Goal: Task Accomplishment & Management: Manage account settings

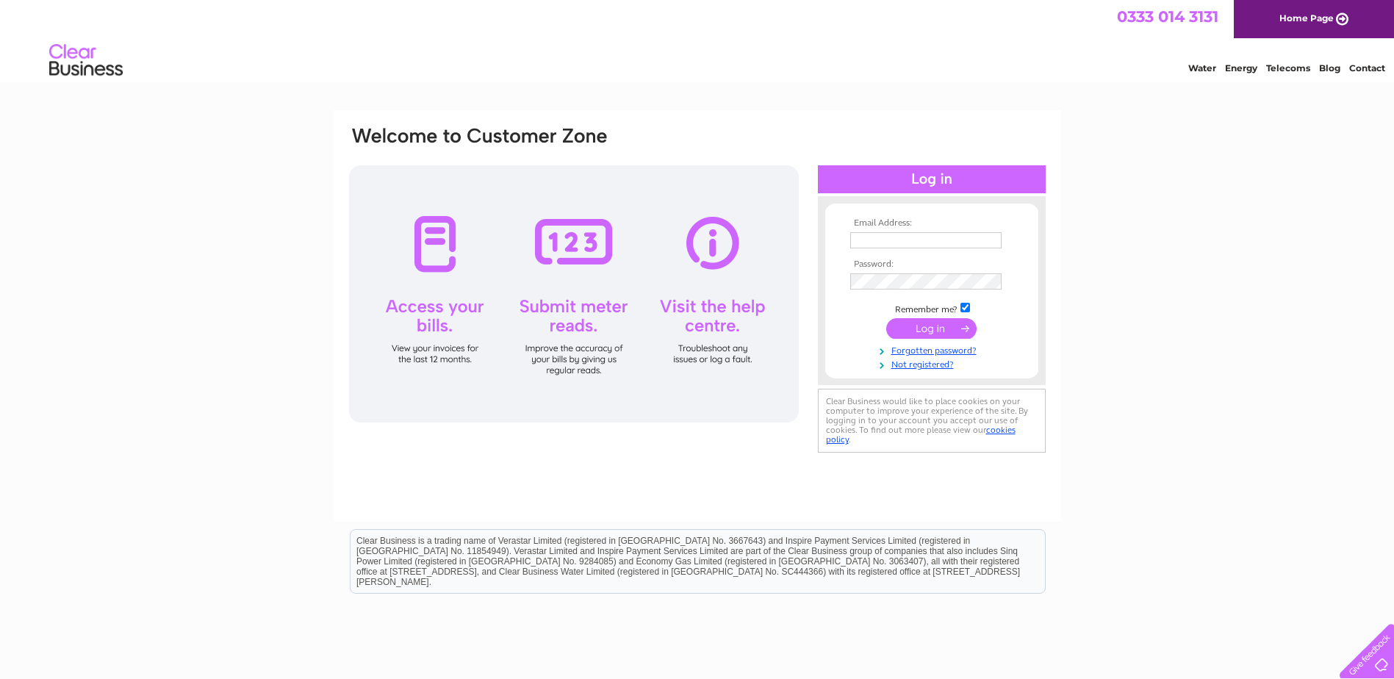
type input "ruthrobson@tog24.com"
click at [927, 331] on input "submit" at bounding box center [931, 328] width 90 height 21
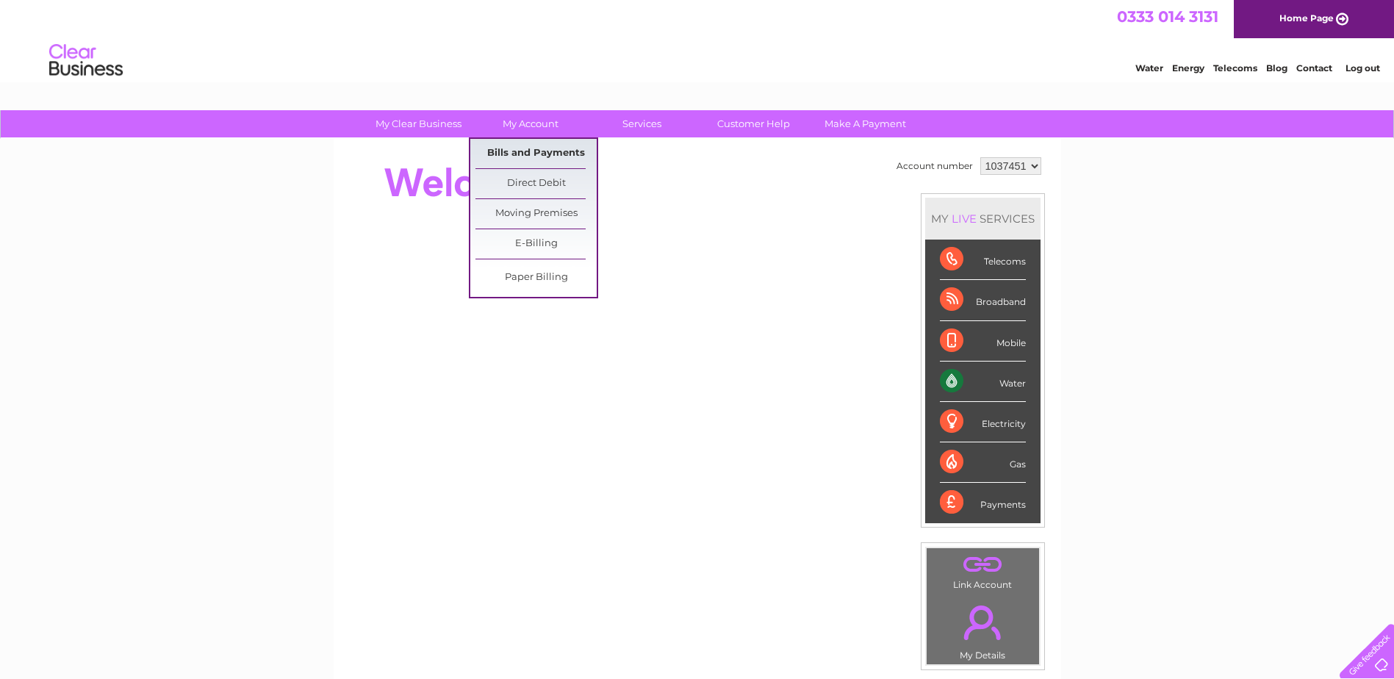
click at [523, 154] on link "Bills and Payments" at bounding box center [535, 153] width 121 height 29
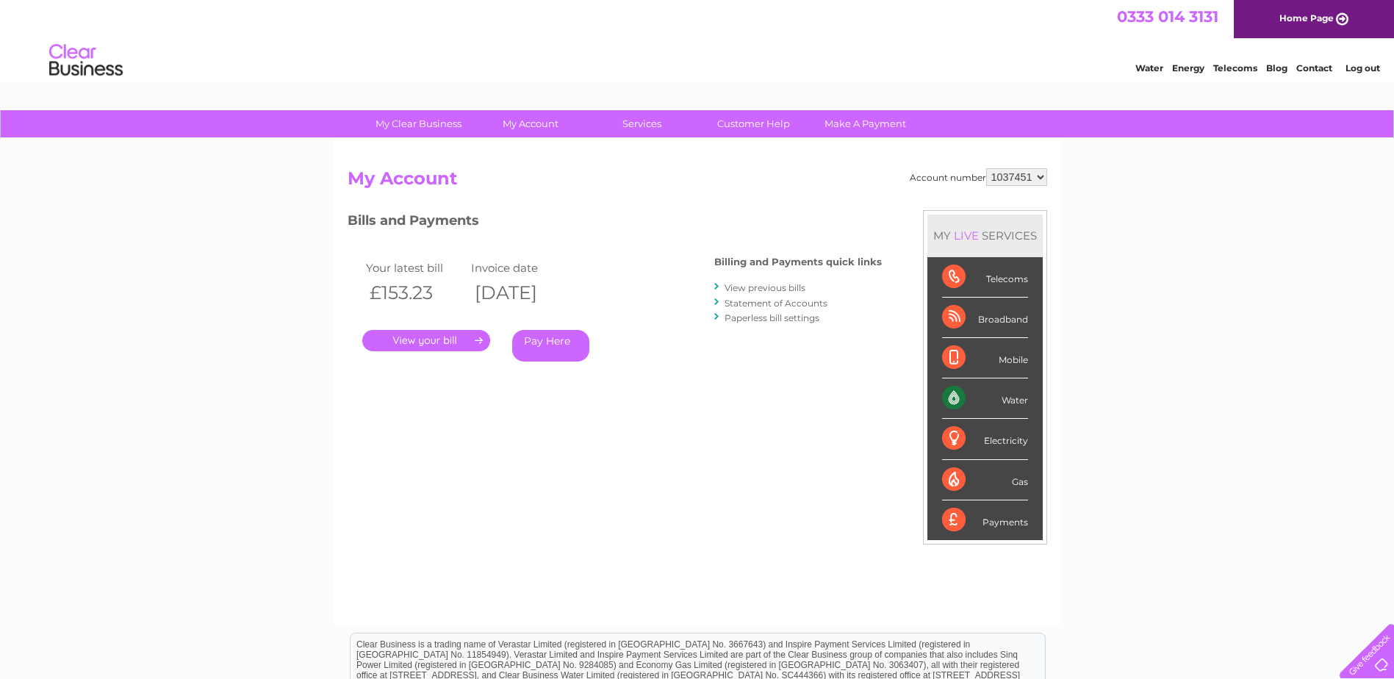
click at [409, 334] on link "." at bounding box center [426, 340] width 128 height 21
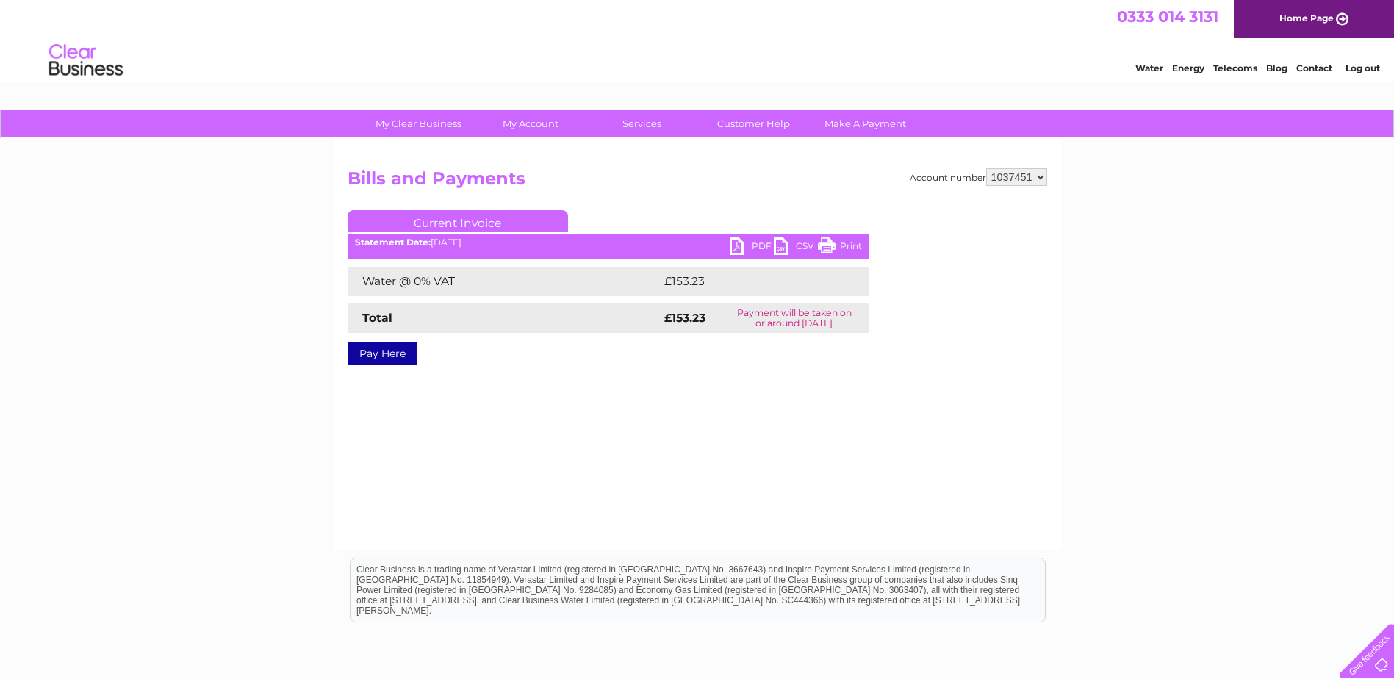
click at [744, 245] on link "PDF" at bounding box center [752, 247] width 44 height 21
